Goal: Task Accomplishment & Management: Use online tool/utility

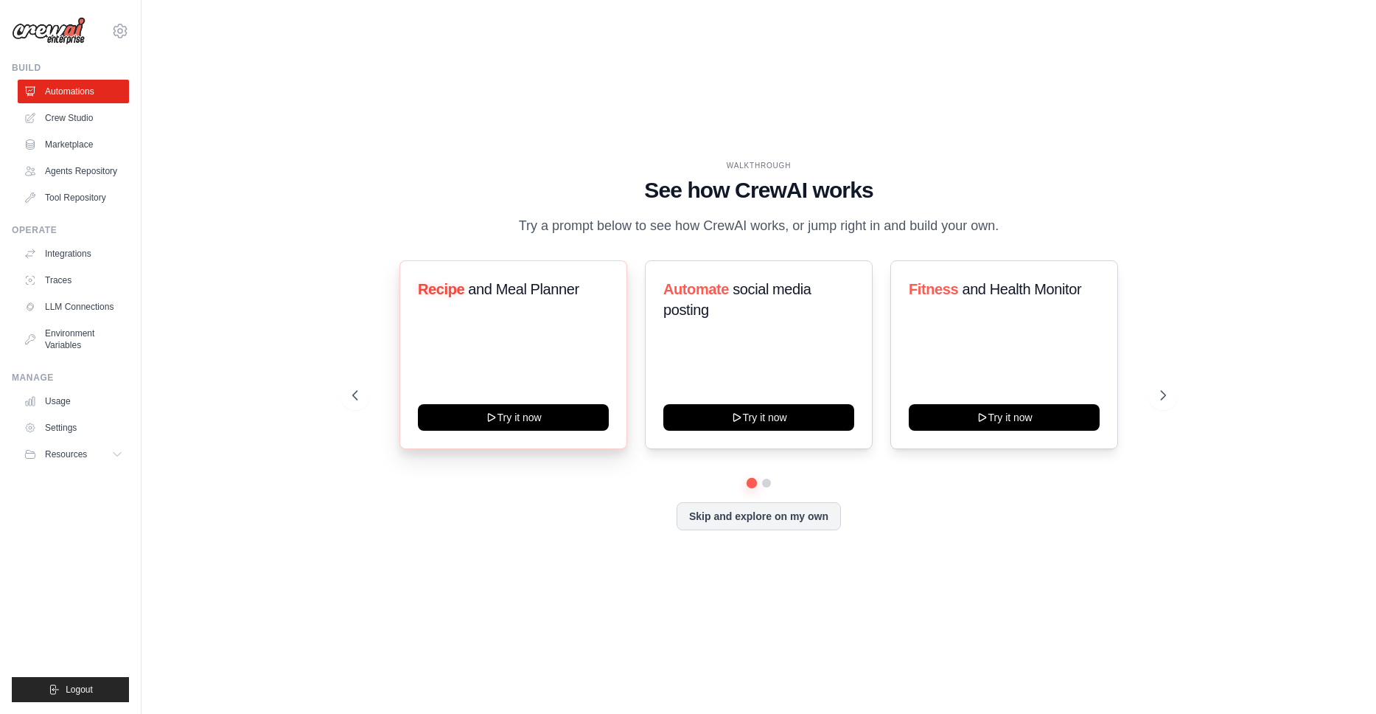
click at [523, 296] on span "and Meal Planner" at bounding box center [523, 289] width 111 height 16
click at [560, 353] on div "Recipe and Meal Planner Try it now" at bounding box center [514, 354] width 228 height 189
click at [781, 294] on span "social media posting" at bounding box center [737, 299] width 148 height 37
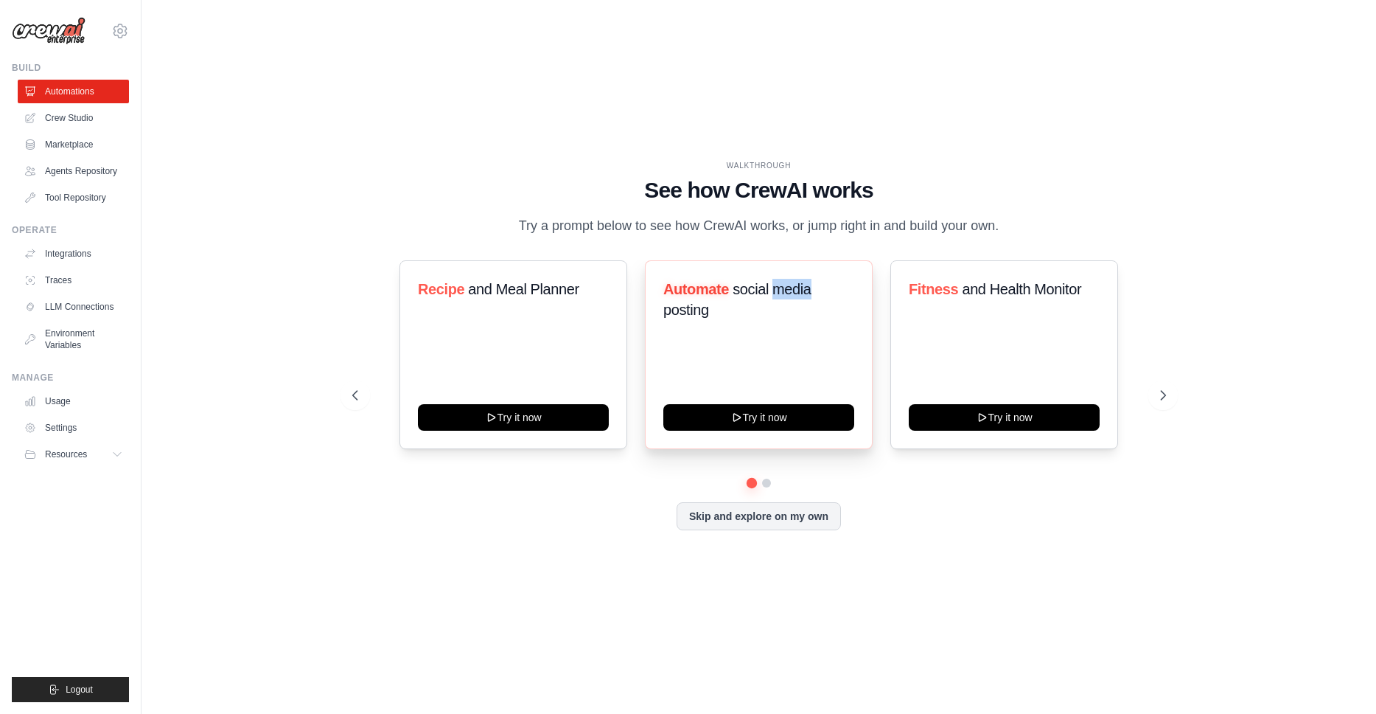
click at [781, 294] on span "social media posting" at bounding box center [737, 299] width 148 height 37
click at [787, 372] on div "Automate social media posting Try it now" at bounding box center [759, 354] width 228 height 189
click at [768, 526] on button "Skip and explore on my own" at bounding box center [759, 515] width 164 height 28
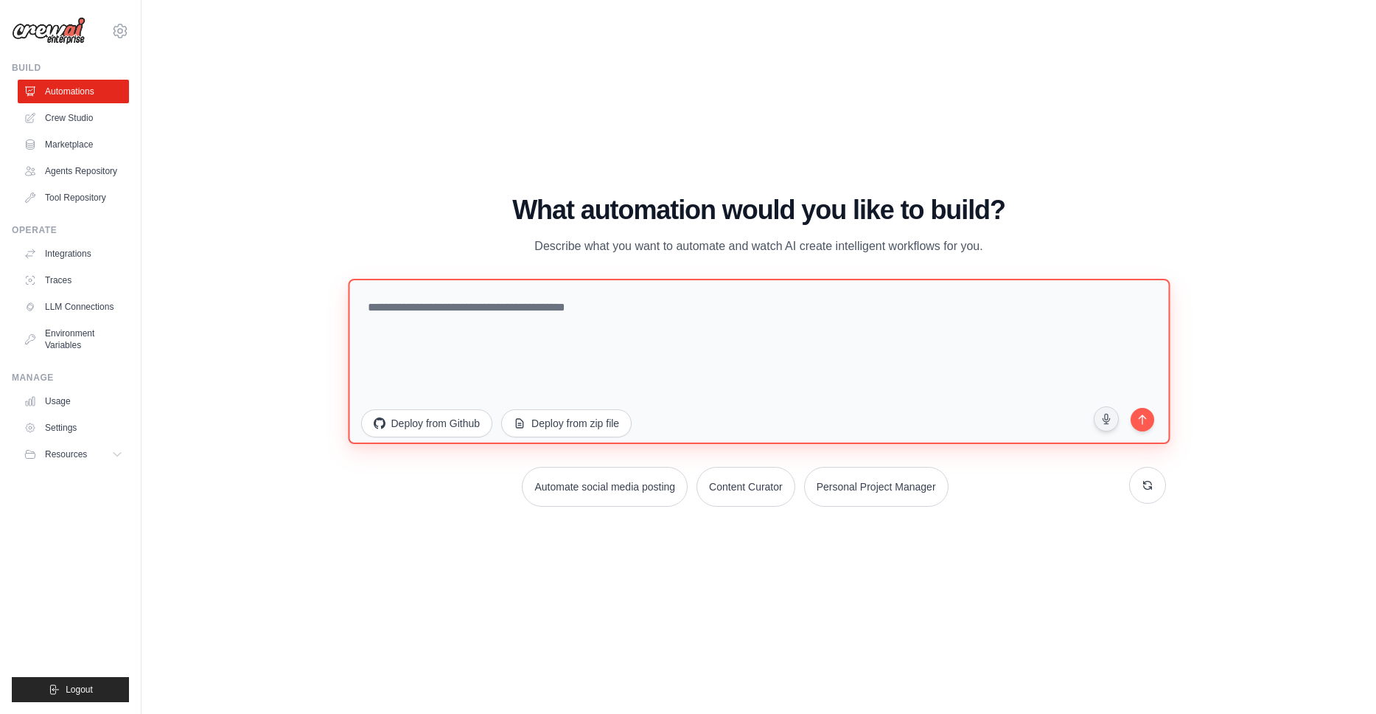
click at [596, 326] on textarea at bounding box center [759, 361] width 822 height 165
